Goal: Information Seeking & Learning: Stay updated

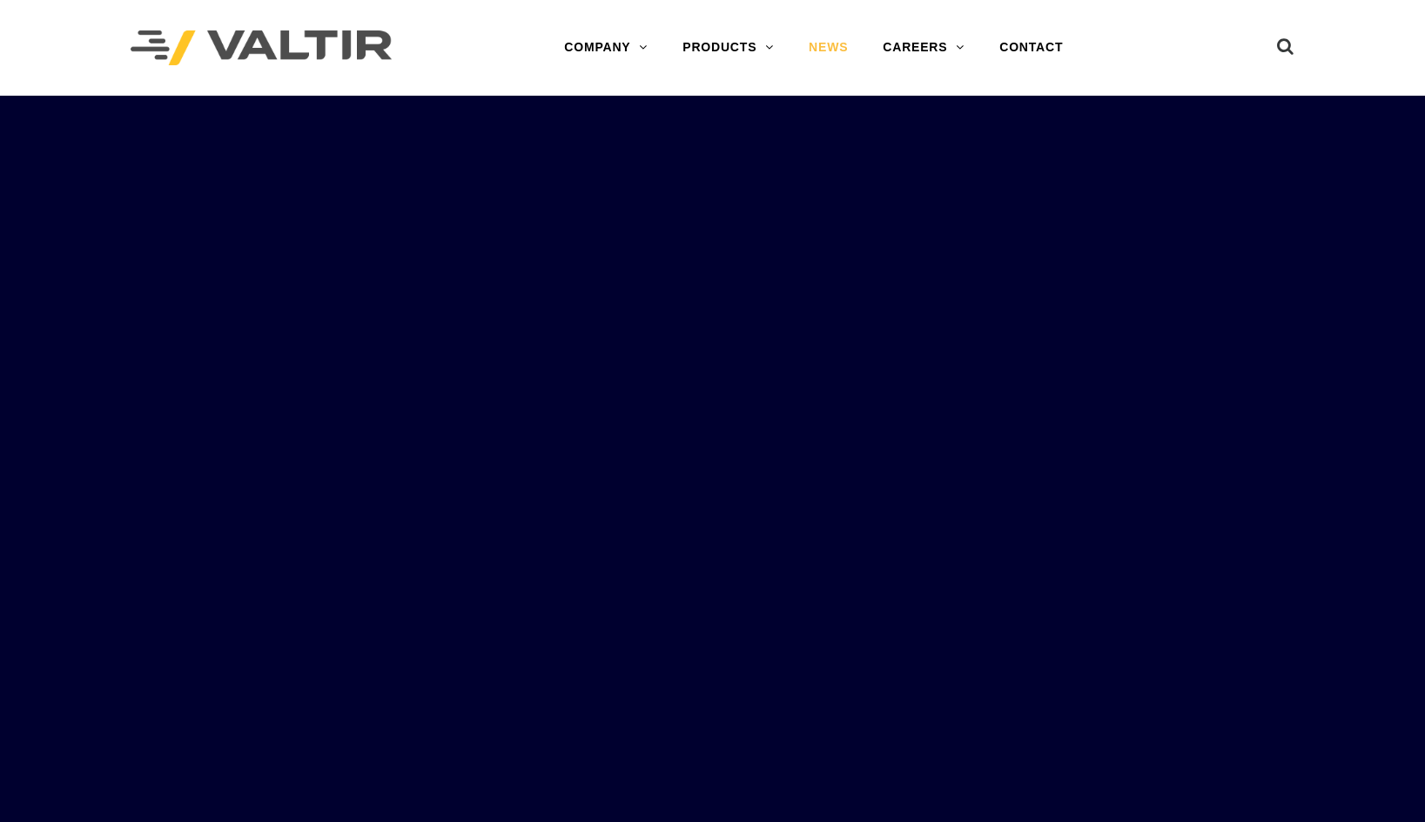
click at [843, 49] on link "NEWS" at bounding box center [828, 47] width 74 height 35
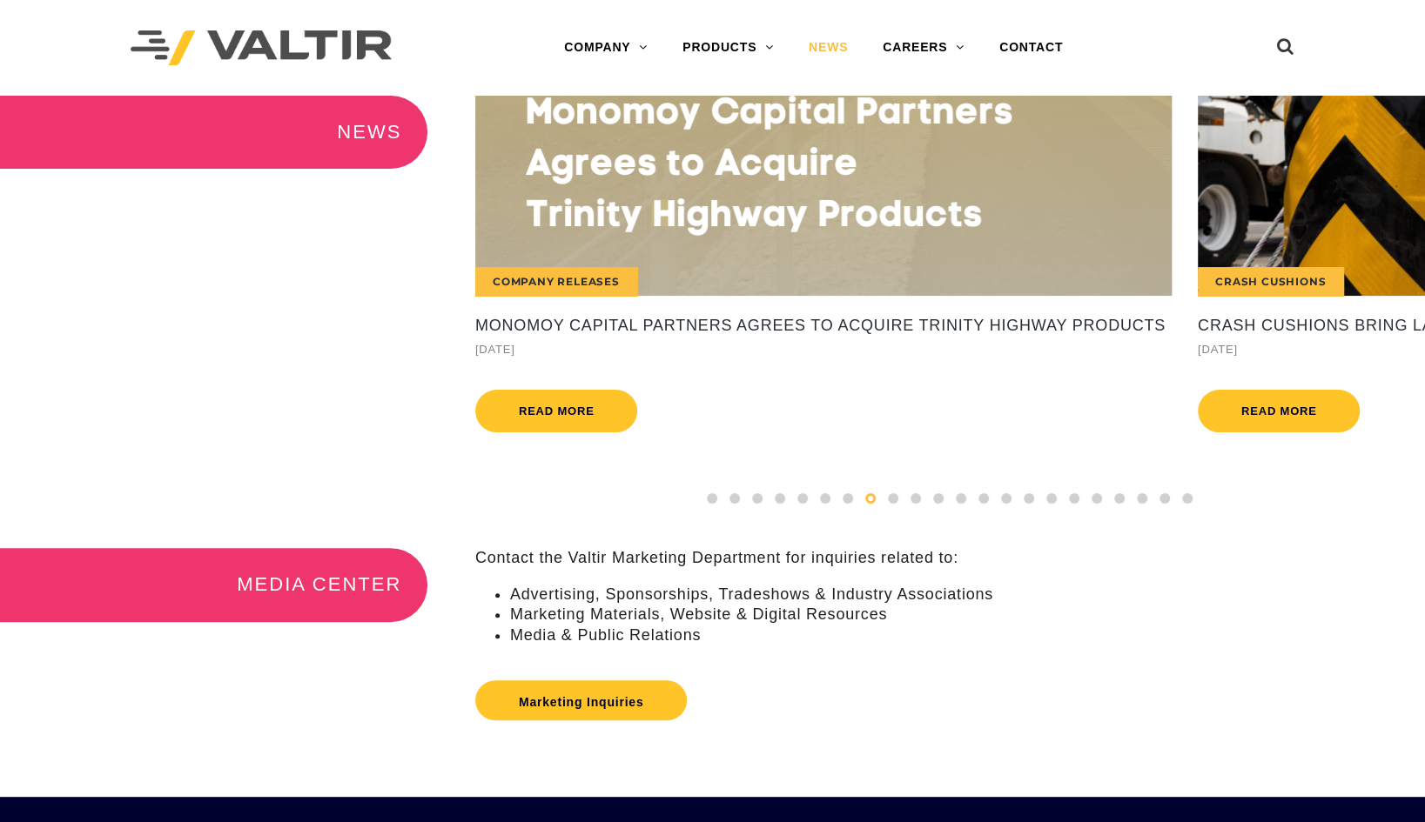
click at [457, 188] on div "NEWS" at bounding box center [237, 159] width 475 height 127
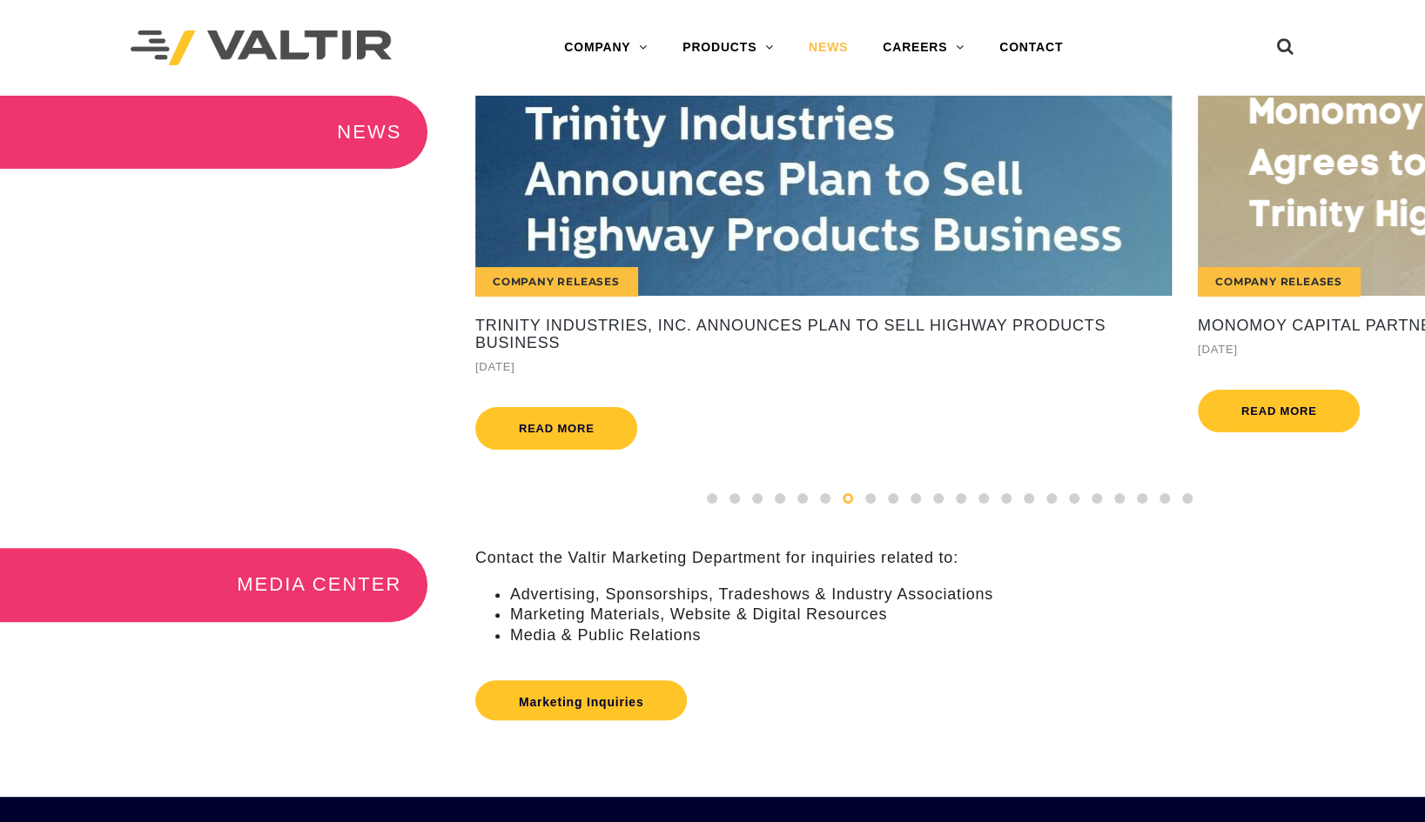
click at [907, 190] on div "Company Releases" at bounding box center [823, 196] width 696 height 200
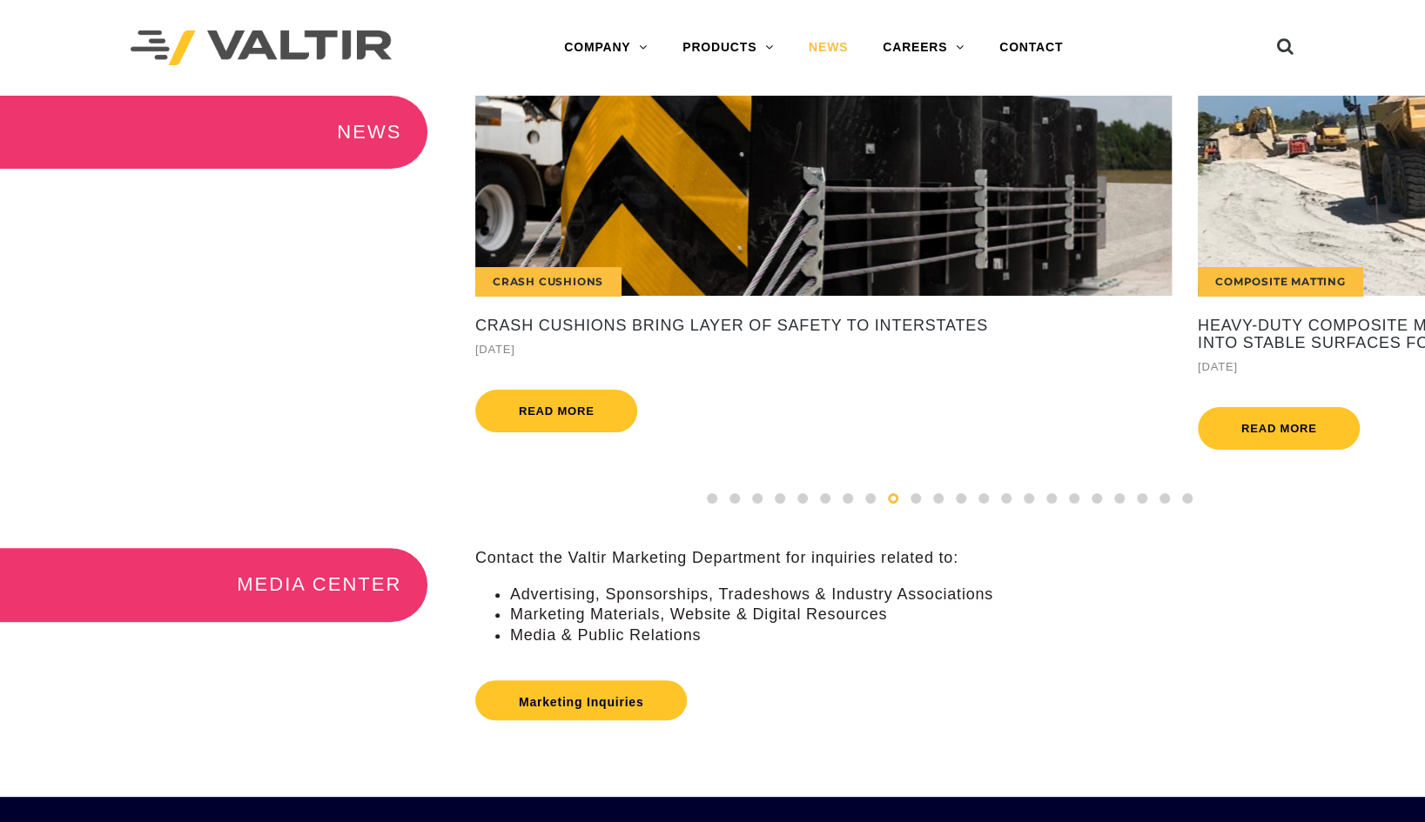
click at [914, 729] on div "Marketing Inquiries" at bounding box center [950, 700] width 950 height 57
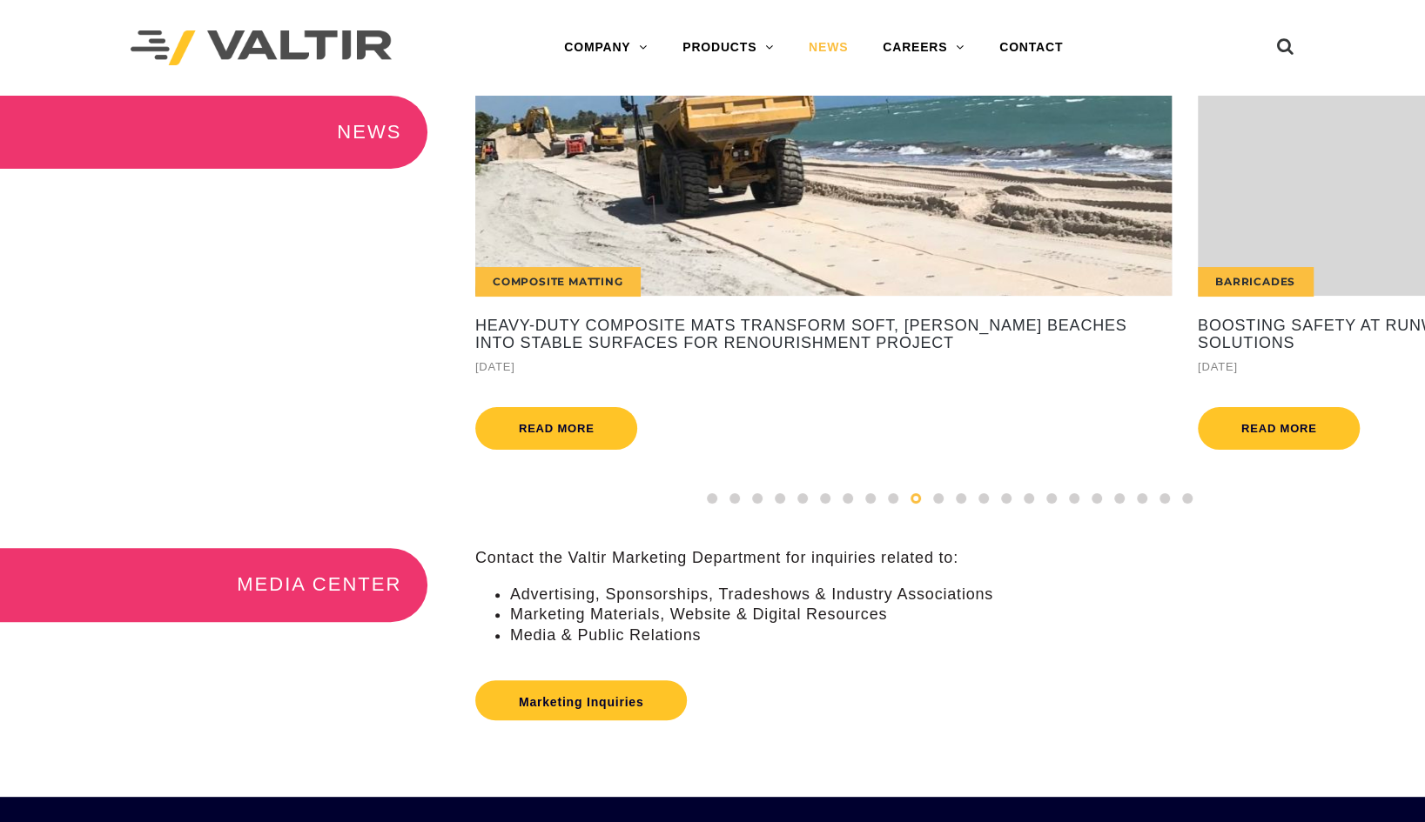
click at [1036, 456] on div "Composite Matting Heavy-Duty Composite Mats Transform Soft, Sandy Beaches into …" at bounding box center [823, 277] width 722 height 363
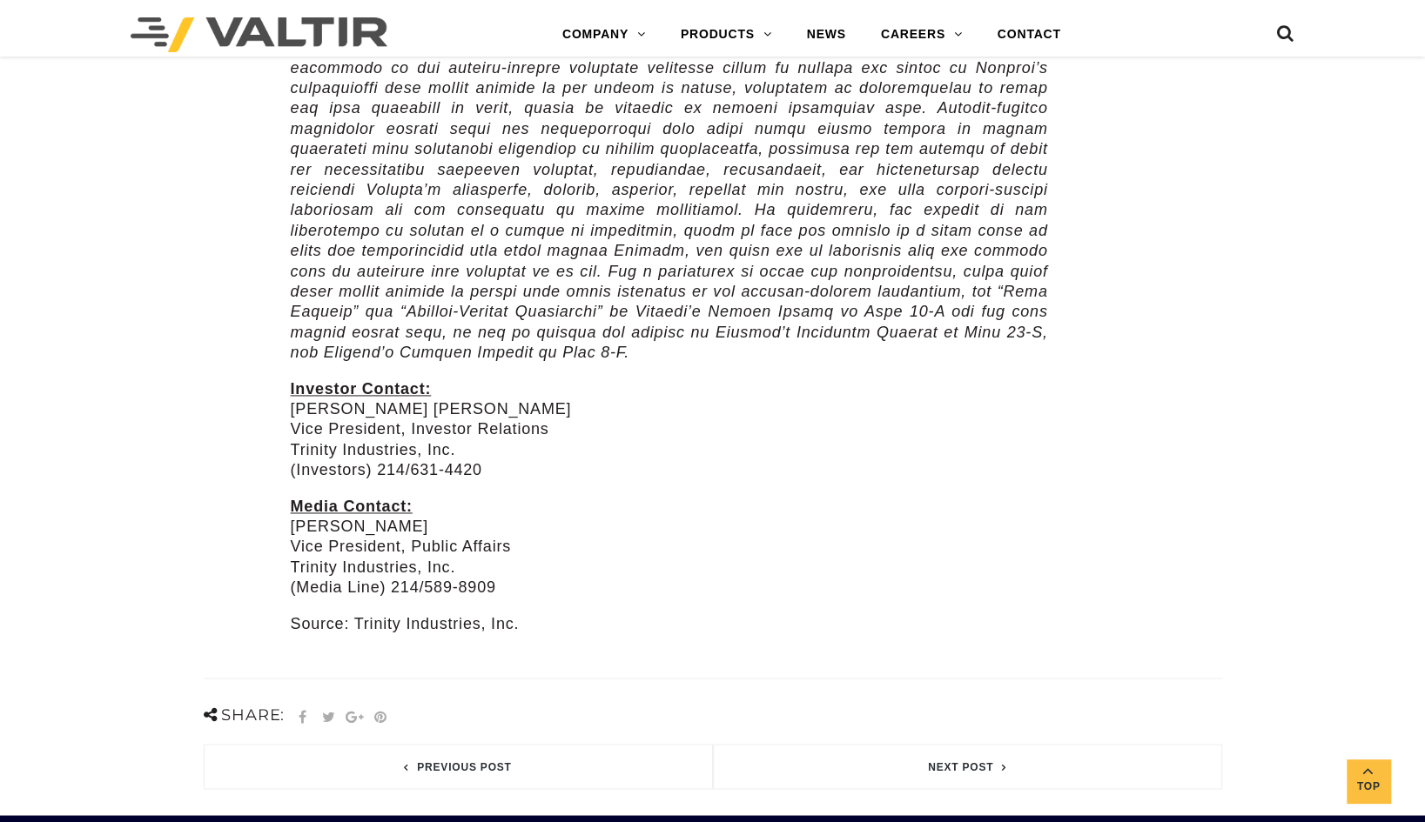
scroll to position [1448, 0]
